Goal: Task Accomplishment & Management: Use online tool/utility

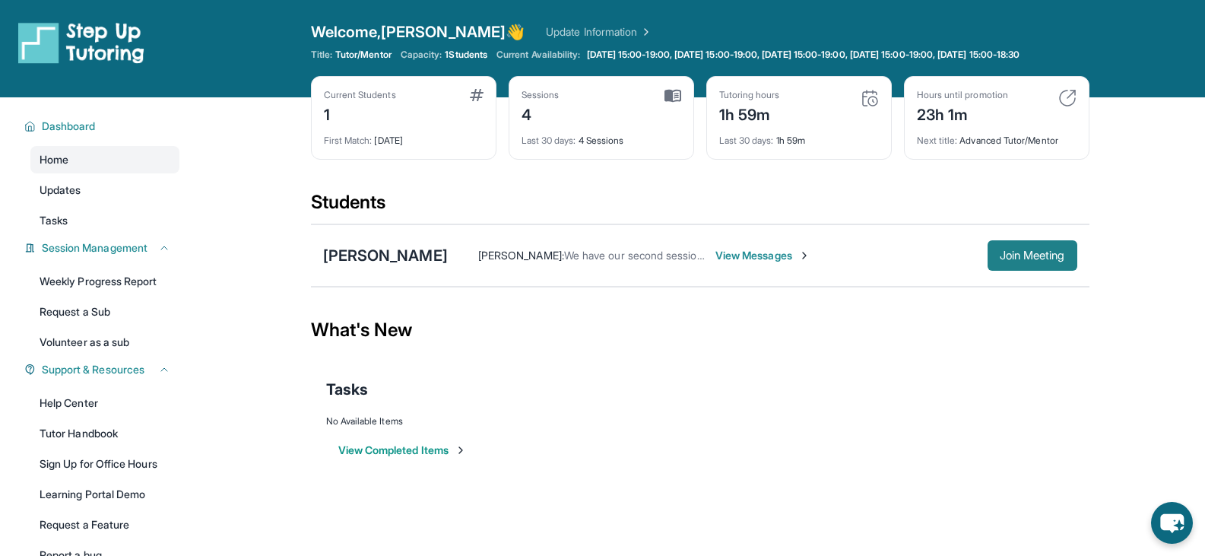
click at [1003, 262] on button "Join Meeting" at bounding box center [1032, 255] width 90 height 30
click at [1009, 257] on span "Join Meeting" at bounding box center [1031, 255] width 65 height 9
click at [1007, 258] on span "Join Meeting" at bounding box center [1031, 255] width 65 height 9
